Goal: Information Seeking & Learning: Learn about a topic

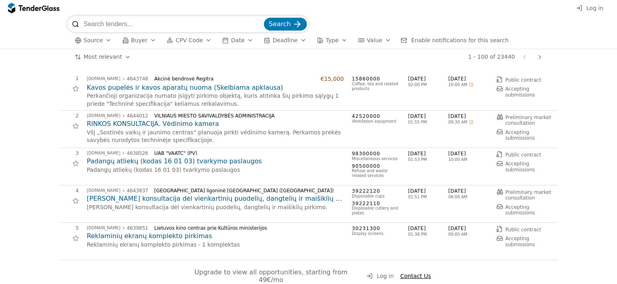
click at [200, 24] on input "search" at bounding box center [173, 24] width 179 height 16
type input "Nacionalinis kraujo centras"
click at [264, 18] on button "Search" at bounding box center [285, 24] width 43 height 13
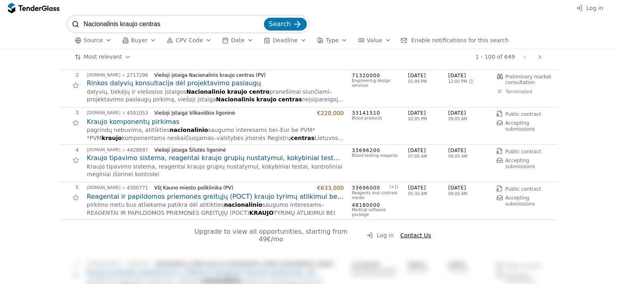
scroll to position [80, 0]
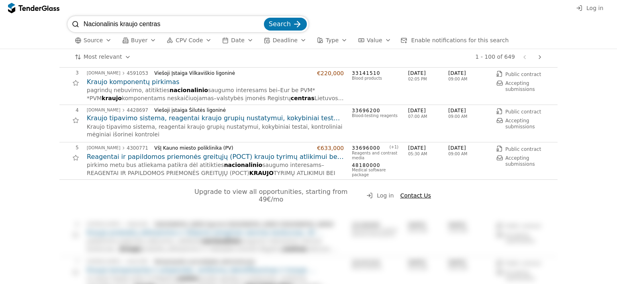
click at [275, 157] on h2 "Reagentai ir papildomos priemonės greitųjų (POCT) kraujo tyrimų atlikimui bei a…" at bounding box center [215, 156] width 257 height 9
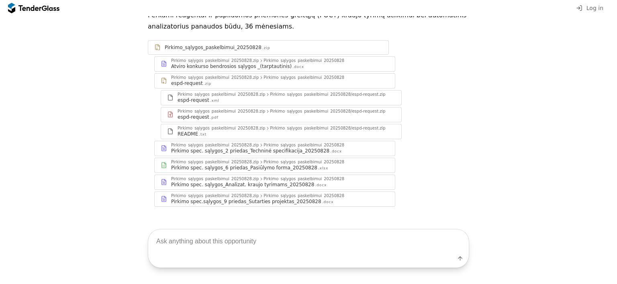
scroll to position [95, 0]
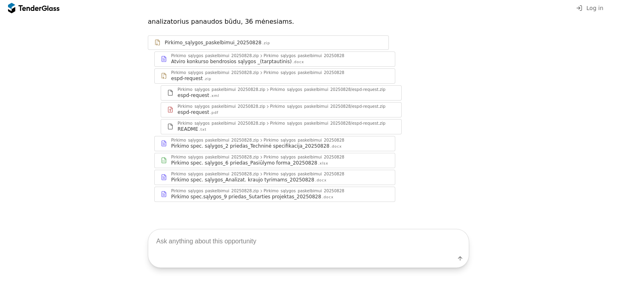
click at [269, 195] on div "Pirkimo spec.sąlygos_9 priedas_Sutarties projektas_20250828" at bounding box center [246, 196] width 150 height 6
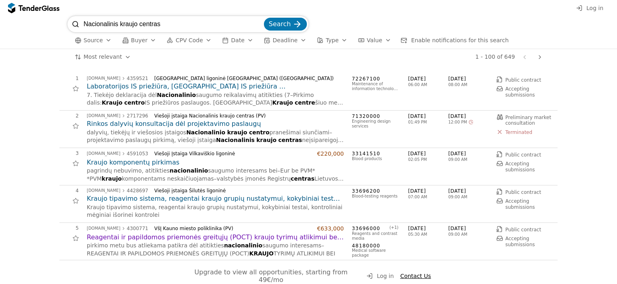
click at [541, 56] on div at bounding box center [540, 57] width 19 height 21
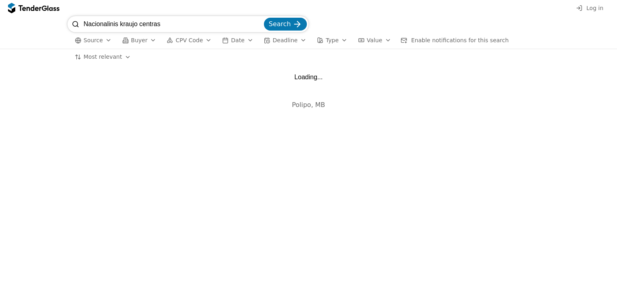
click at [139, 40] on span "Buyer" at bounding box center [139, 40] width 16 height 6
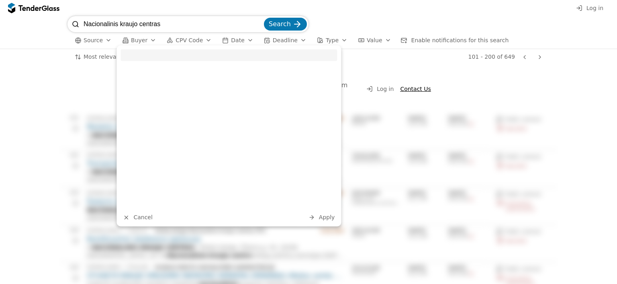
click at [164, 57] on input "search" at bounding box center [229, 55] width 217 height 12
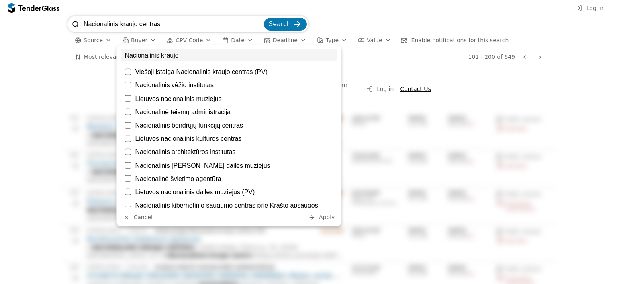
type input "Nacionalinis kraujo"
click at [129, 72] on div at bounding box center [128, 72] width 6 height 6
click at [330, 217] on span "Apply" at bounding box center [327, 217] width 16 height 6
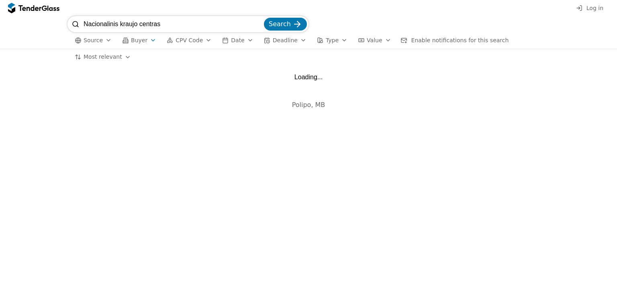
drag, startPoint x: 163, startPoint y: 23, endPoint x: 0, endPoint y: 11, distance: 163.2
click at [0, 11] on div "Log in Nacionalinis kraujo centras Search Source Buyer CPV Code Date Deadline T…" at bounding box center [308, 142] width 617 height 284
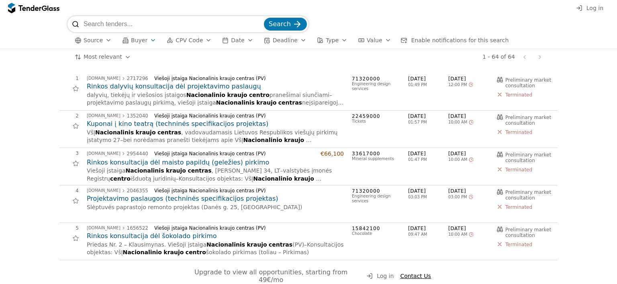
click at [227, 124] on h2 "Kuponai į kino teatrą (techninės specifikacijos projektas)" at bounding box center [215, 123] width 257 height 9
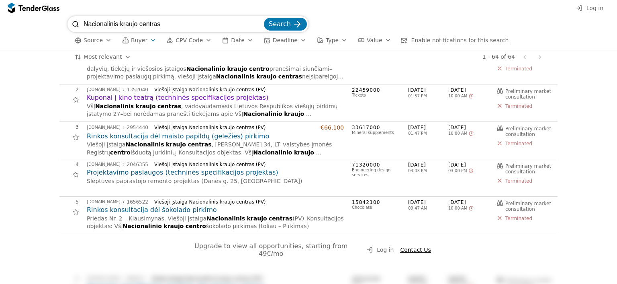
scroll to position [40, 0]
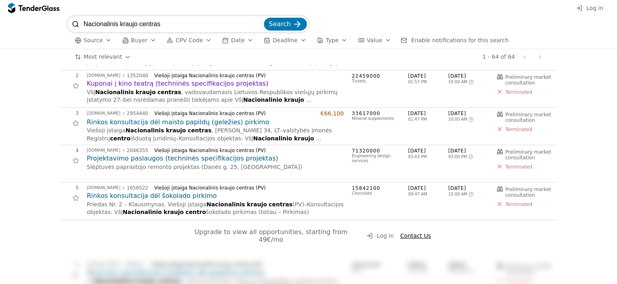
click at [541, 56] on div "Previous page Next page" at bounding box center [532, 57] width 27 height 16
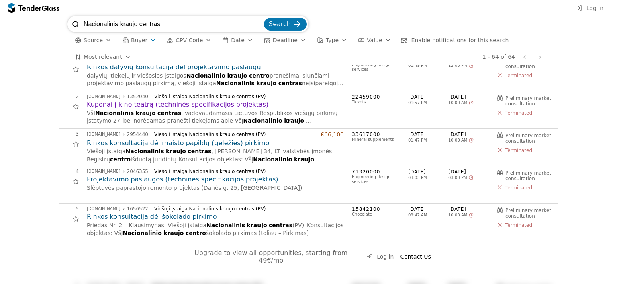
scroll to position [0, 0]
